Goal: Information Seeking & Learning: Learn about a topic

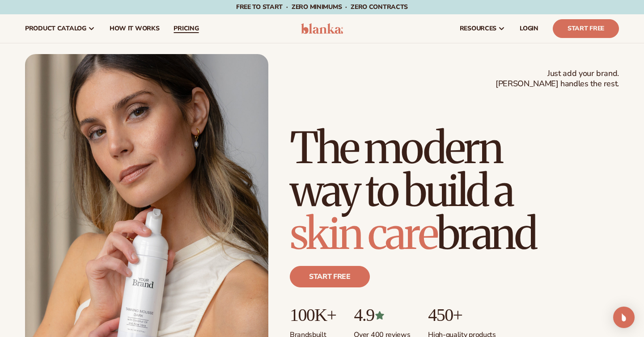
click at [183, 30] on span "pricing" at bounding box center [186, 28] width 25 height 7
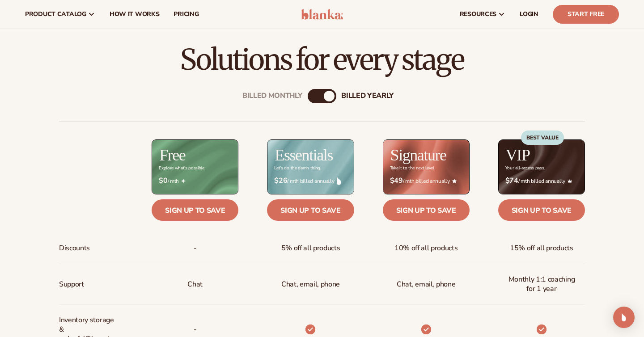
scroll to position [180, 0]
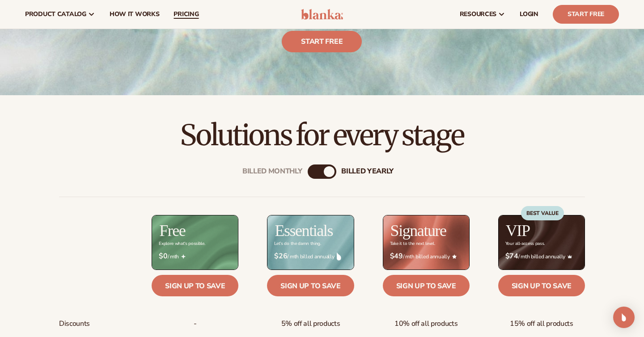
click at [177, 16] on span "pricing" at bounding box center [186, 14] width 25 height 7
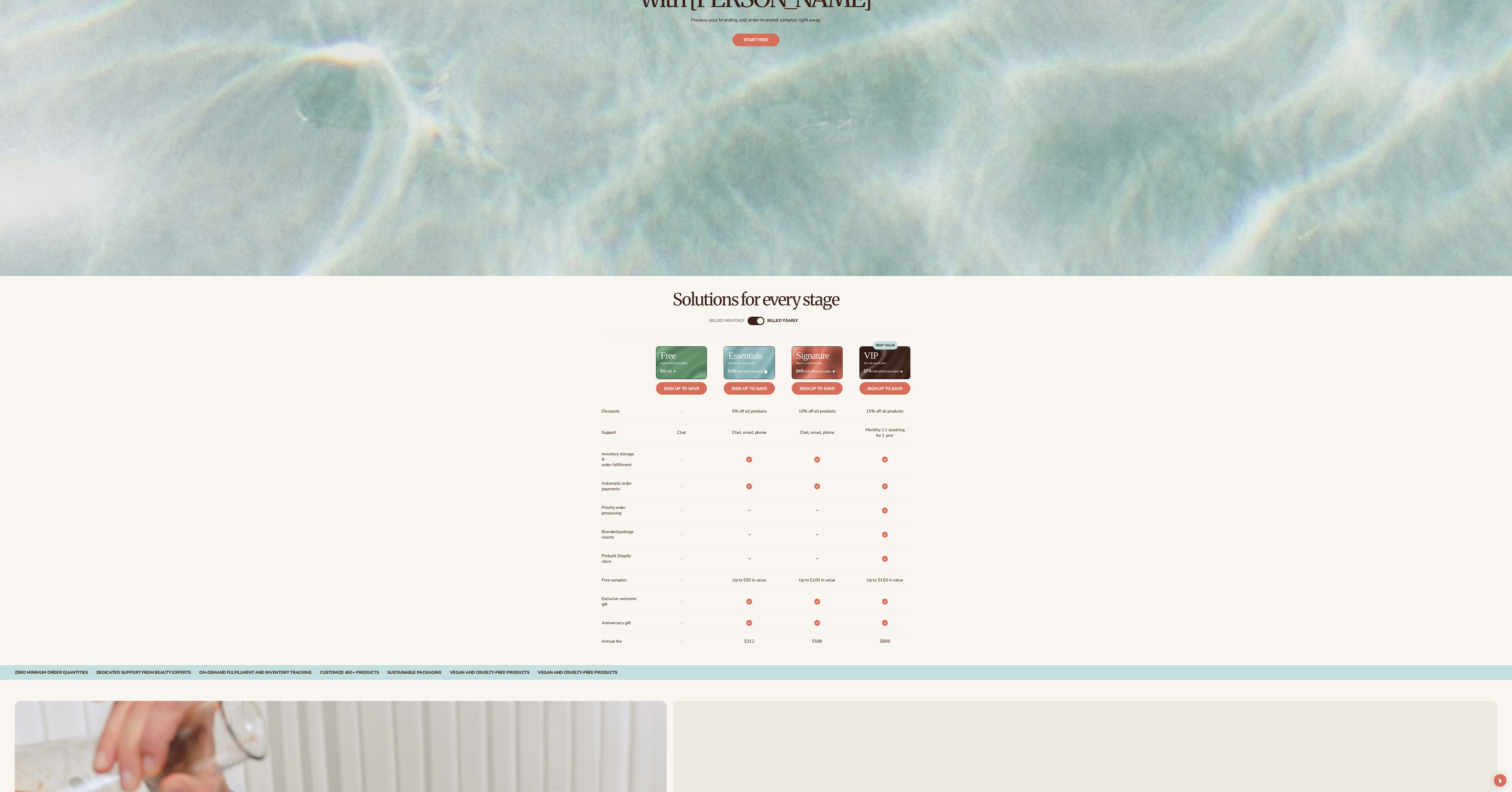
scroll to position [318, 0]
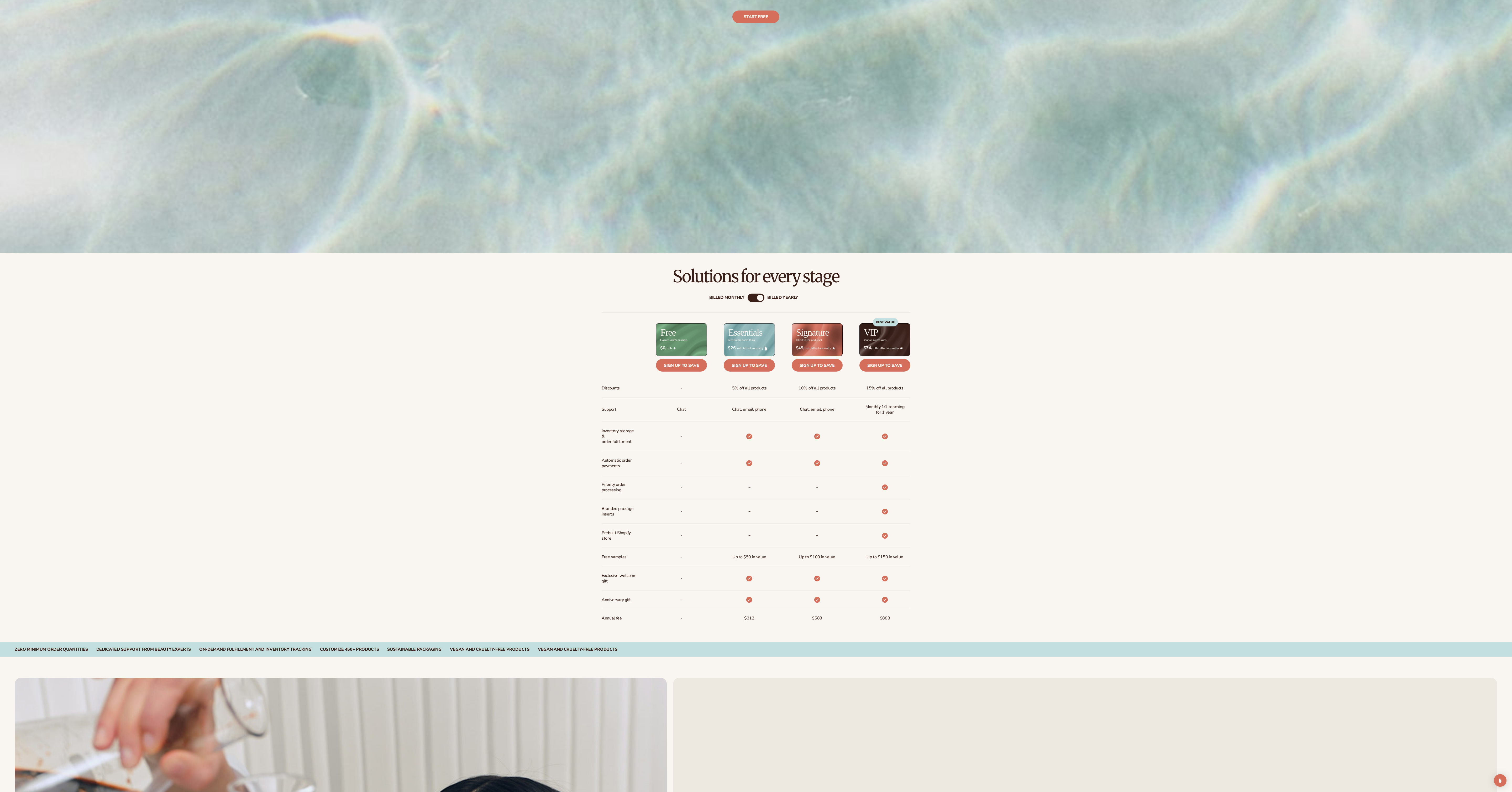
click at [378, 198] on div "Billed Monthly" at bounding box center [727, 298] width 35 height 5
